Goal: Contribute content

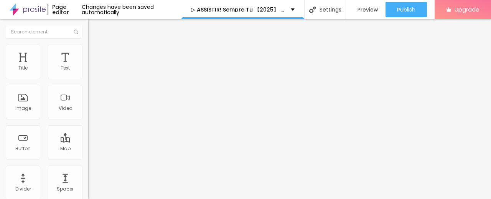
click at [88, 66] on span "Add image" at bounding box center [103, 63] width 31 height 7
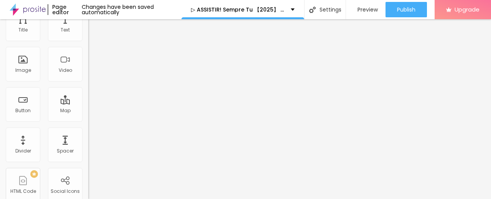
drag, startPoint x: 38, startPoint y: 169, endPoint x: 0, endPoint y: 194, distance: 45.1
click at [88, 137] on div "Change image Image description (Alt) Align Aspect Ratio Original Cinema 16:9 De…" at bounding box center [132, 80] width 88 height 116
click at [88, 119] on input "text" at bounding box center [134, 116] width 92 height 8
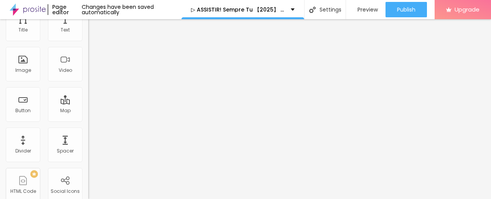
paste input "https://cinevibes.fun/pt/movie/1327862/regretting-you.Alboom"
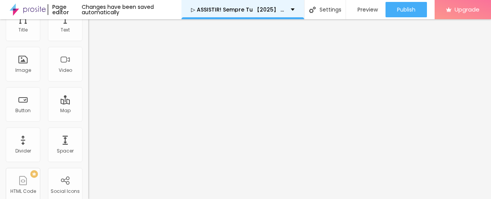
type input "https://cinevibes.fun/pt/movie/1327862/regretting-you.Alboom"
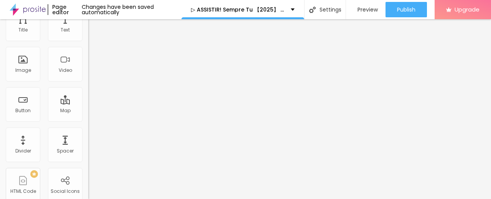
click at [129, 28] on span at bounding box center [131, 24] width 5 height 7
click at [88, 28] on span "Add image" at bounding box center [103, 24] width 31 height 7
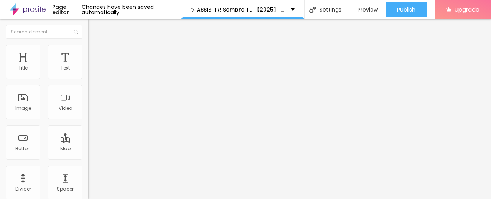
click at [94, 28] on img "button" at bounding box center [97, 28] width 6 height 6
click at [94, 25] on img "button" at bounding box center [97, 28] width 6 height 6
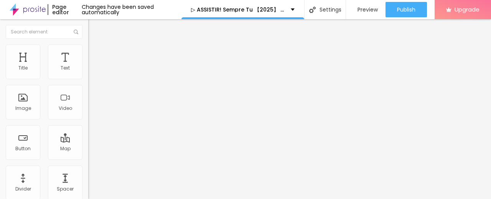
drag, startPoint x: 42, startPoint y: 89, endPoint x: 0, endPoint y: 84, distance: 42.1
click at [88, 84] on div "Text Click me Align Size Default Small Default Big Link URL https:// Open in ne…" at bounding box center [132, 116] width 88 height 112
paste input "✅ Assista agora ► Sempre Tu Completo HD [1080p]"
type input "✅ Assista agora ► Sempre Tu Completo HD [1080p]"
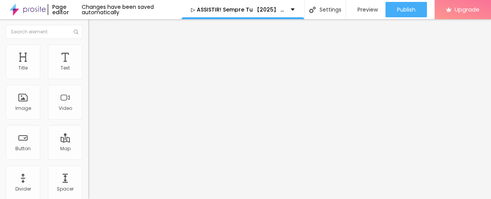
scroll to position [0, 0]
drag, startPoint x: 52, startPoint y: 159, endPoint x: 0, endPoint y: 150, distance: 53.0
click at [88, 152] on div "Text ✅ Assista agora ► Sempre Tu Completo HD [1080p] Align Size Default Small D…" at bounding box center [132, 116] width 88 height 112
paste input "https://cinevibes.fun/pt/movie/1327862/regretting-you.Alboom"
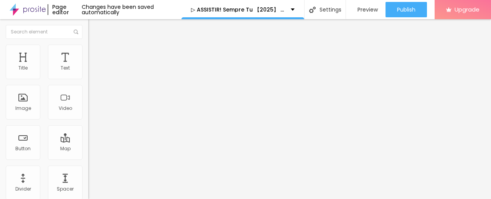
type input "https://cinevibes.fun/pt/movie/1327862/regretting-you.Alboom"
click at [88, 92] on img at bounding box center [90, 88] width 5 height 5
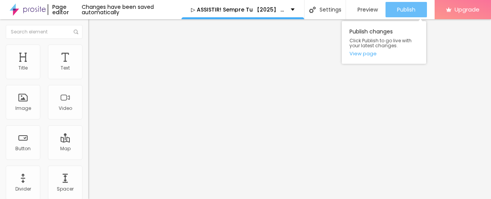
click at [408, 7] on span "Publish" at bounding box center [406, 10] width 18 height 6
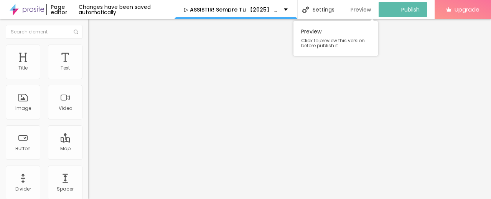
click at [362, 11] on span "Preview" at bounding box center [361, 10] width 20 height 6
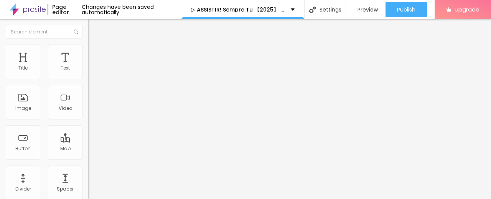
drag, startPoint x: 21, startPoint y: 2, endPoint x: 21, endPoint y: 7, distance: 5.4
click at [21, 2] on img at bounding box center [28, 9] width 36 height 19
